Goal: Information Seeking & Learning: Learn about a topic

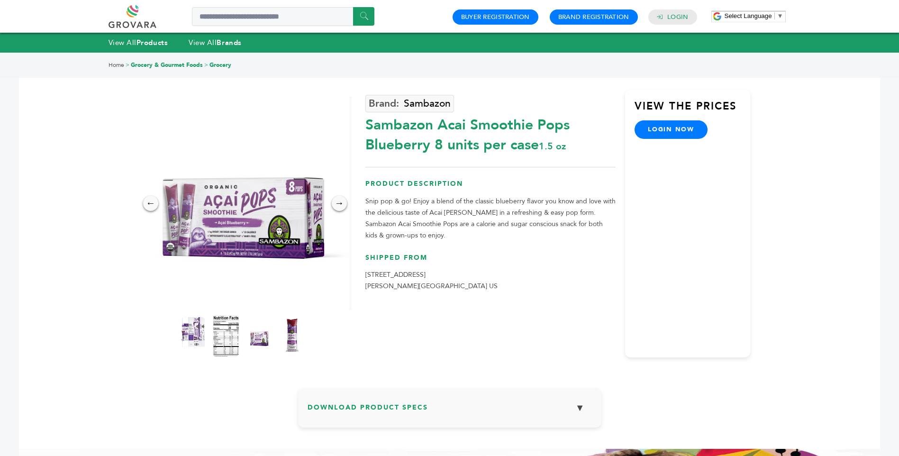
click at [229, 352] on img at bounding box center [226, 336] width 26 height 42
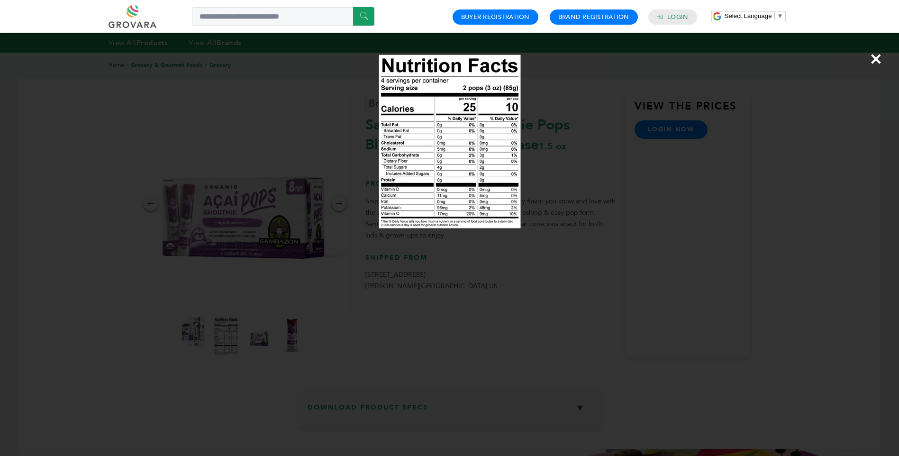
click at [263, 122] on div "×" at bounding box center [449, 228] width 899 height 456
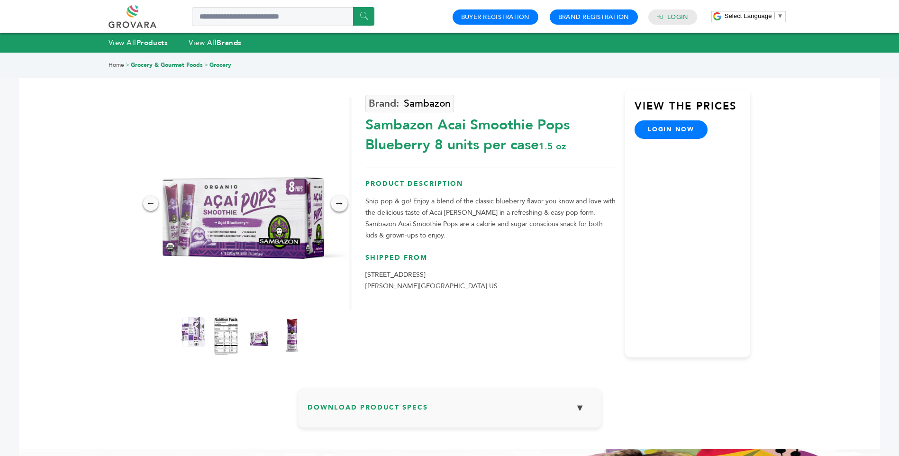
click at [334, 201] on div "→" at bounding box center [339, 203] width 17 height 17
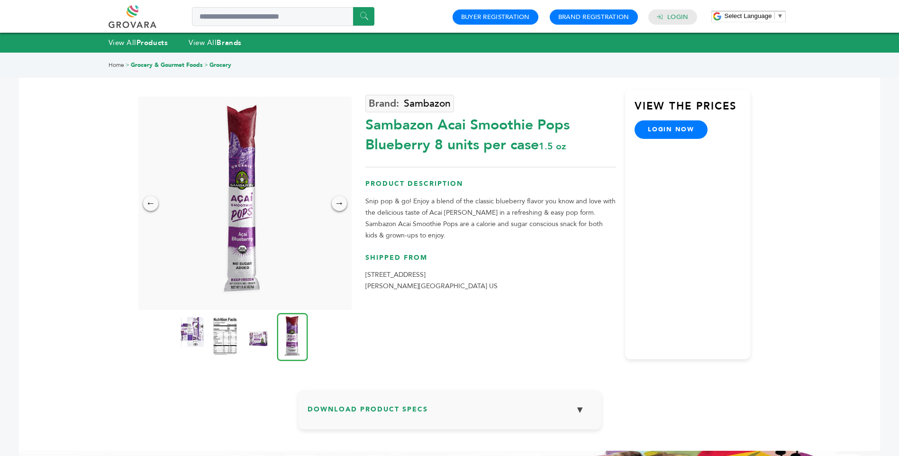
click at [285, 332] on img at bounding box center [292, 337] width 31 height 48
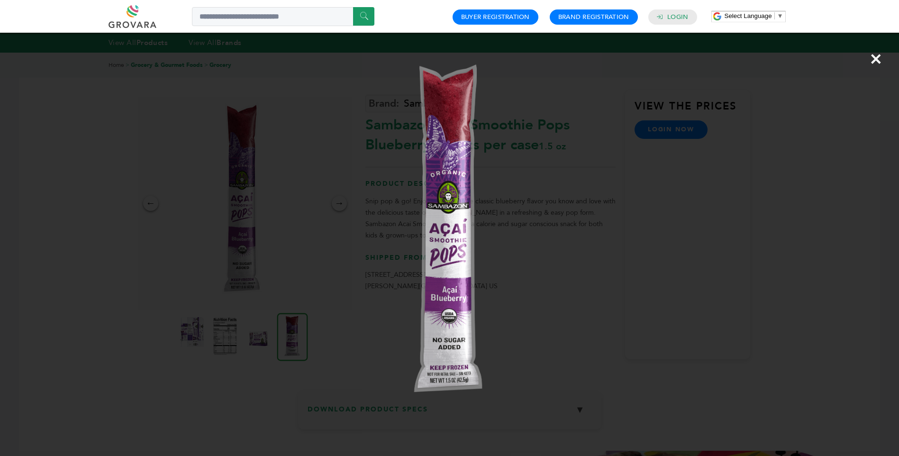
click at [50, 202] on div "×" at bounding box center [449, 228] width 899 height 456
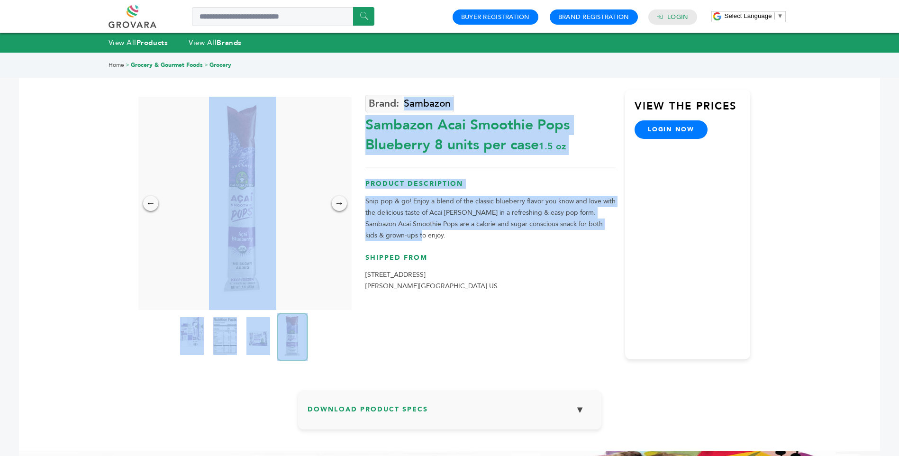
drag, startPoint x: 400, startPoint y: 235, endPoint x: 363, endPoint y: 195, distance: 54.0
click at [363, 195] on div "← → × [GEOGRAPHIC_DATA] Sambazon Acai Smoothie Pops Blueberry 8 units per case …" at bounding box center [450, 212] width 602 height 318
drag, startPoint x: 363, startPoint y: 195, endPoint x: 428, endPoint y: 225, distance: 71.5
click at [428, 225] on p "Snip pop & go! Enjoy a blend of the classic blueberry flavor you know and love …" at bounding box center [491, 219] width 250 height 46
drag, startPoint x: 390, startPoint y: 231, endPoint x: 364, endPoint y: 201, distance: 39.6
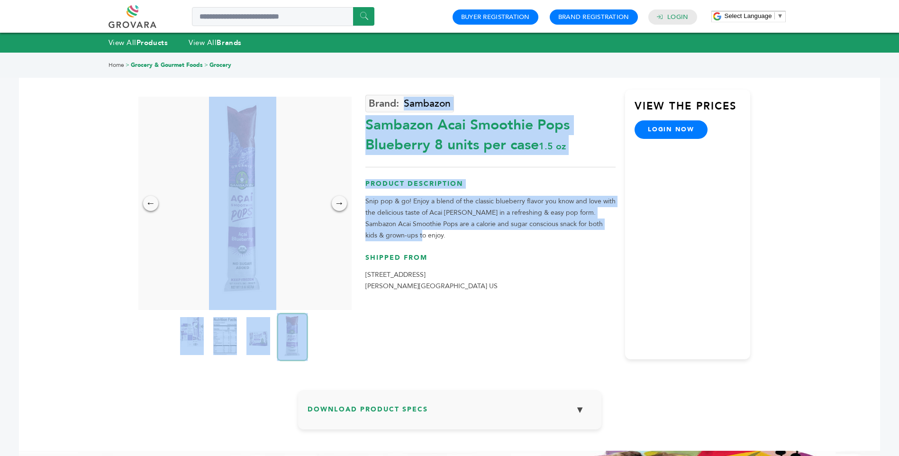
click at [364, 201] on div "← → × [GEOGRAPHIC_DATA] Sambazon Acai Smoothie Pops Blueberry 8 units per case …" at bounding box center [450, 212] width 602 height 318
click at [386, 217] on p "Snip pop & go! Enjoy a blend of the classic blueberry flavor you know and love …" at bounding box center [491, 219] width 250 height 46
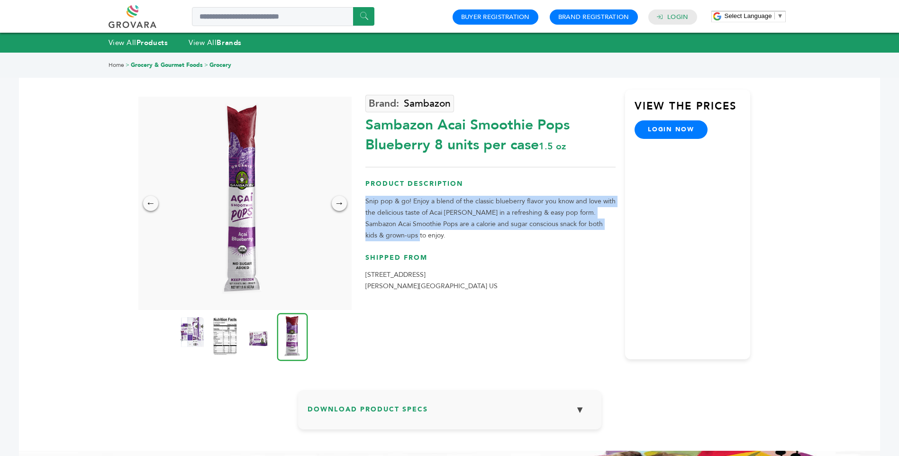
drag, startPoint x: 388, startPoint y: 232, endPoint x: 366, endPoint y: 203, distance: 36.9
click at [366, 203] on p "Snip pop & go! Enjoy a blend of the classic blueberry flavor you know and love …" at bounding box center [491, 219] width 250 height 46
copy p "Snip pop & go! Enjoy a blend of the classic blueberry flavor you know and love …"
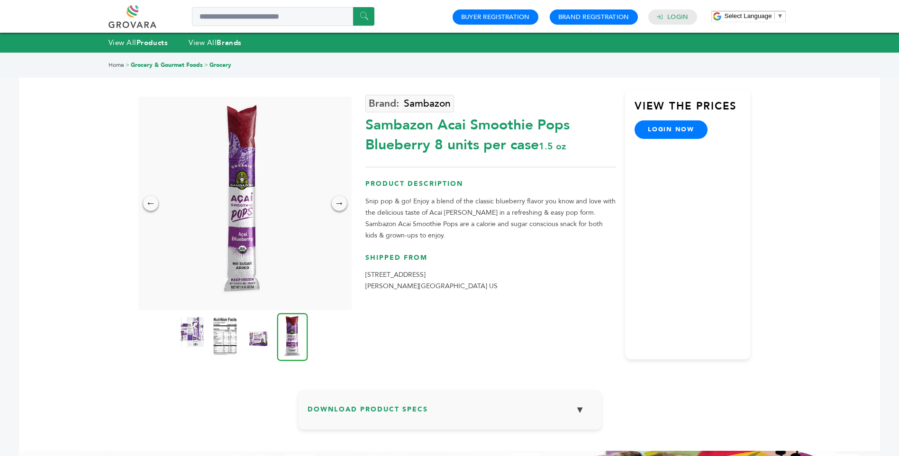
click at [110, 133] on div "Home > Grocery & Gourmet Foods > Grocery ← → × [GEOGRAPHIC_DATA] 1.5 oz" at bounding box center [449, 325] width 861 height 545
click at [342, 207] on div "→" at bounding box center [339, 203] width 17 height 17
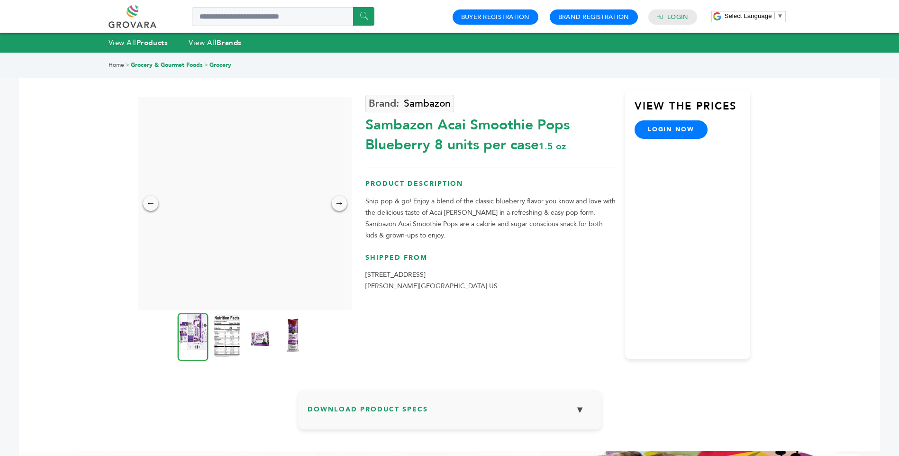
click at [230, 339] on img at bounding box center [227, 336] width 26 height 42
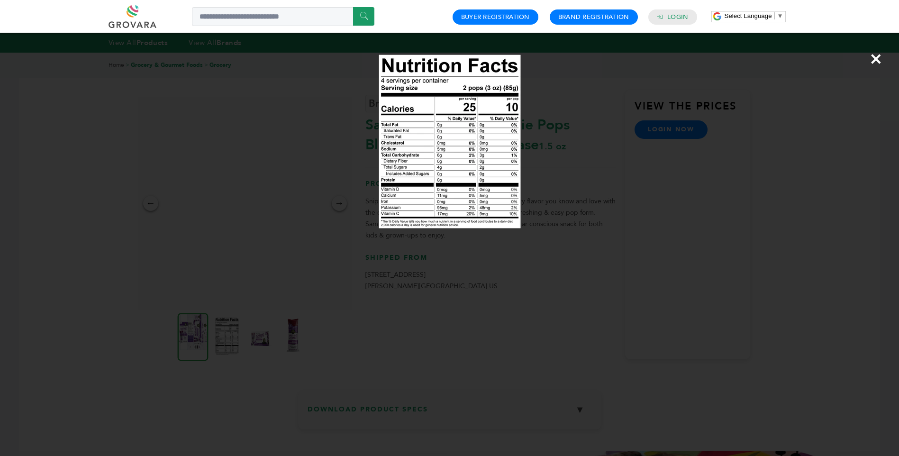
click at [877, 59] on span "×" at bounding box center [876, 59] width 13 height 27
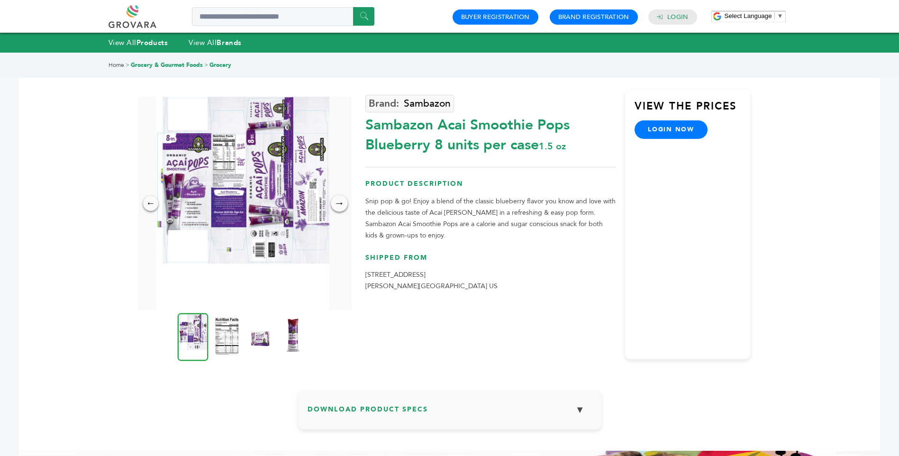
click at [344, 204] on div "→" at bounding box center [339, 203] width 17 height 17
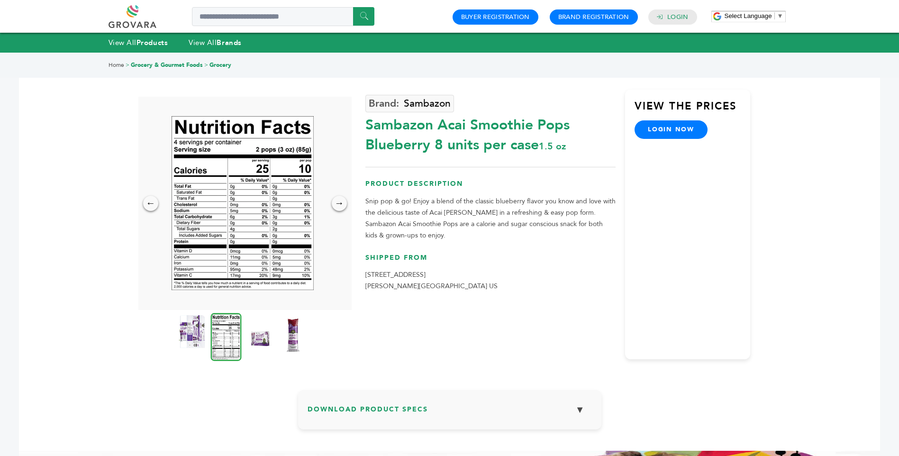
click at [182, 334] on img at bounding box center [192, 336] width 26 height 42
